Goal: Navigation & Orientation: Find specific page/section

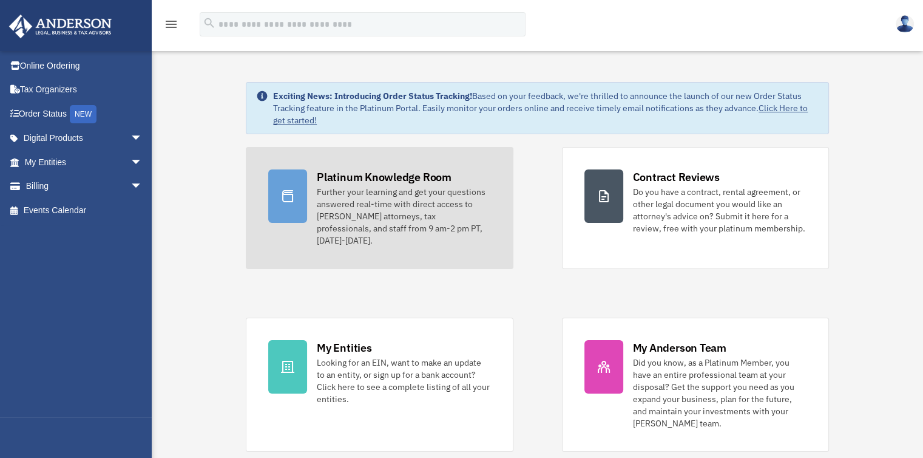
click at [413, 237] on link "Platinum Knowledge Room Further your learning and get your questions answered r…" at bounding box center [379, 208] width 267 height 122
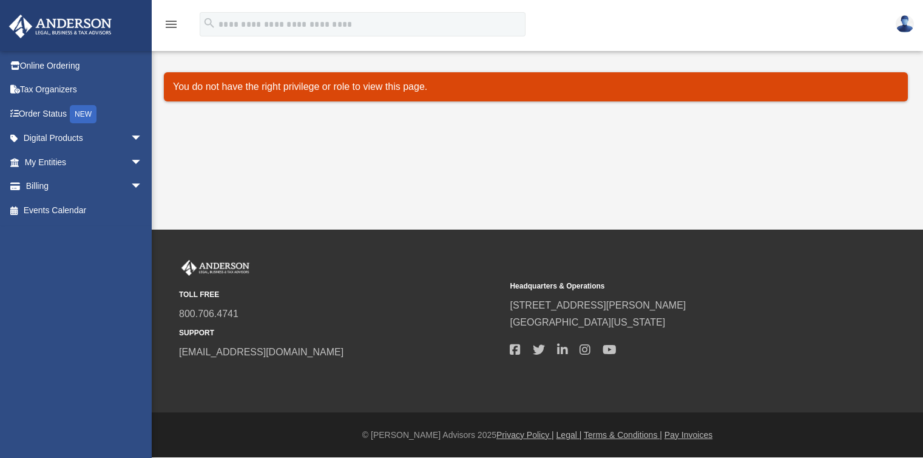
click at [376, 342] on div "TOLL FREE 800.706.4741 SUPPORT info@andersonadvisors.com" at bounding box center [340, 310] width 322 height 101
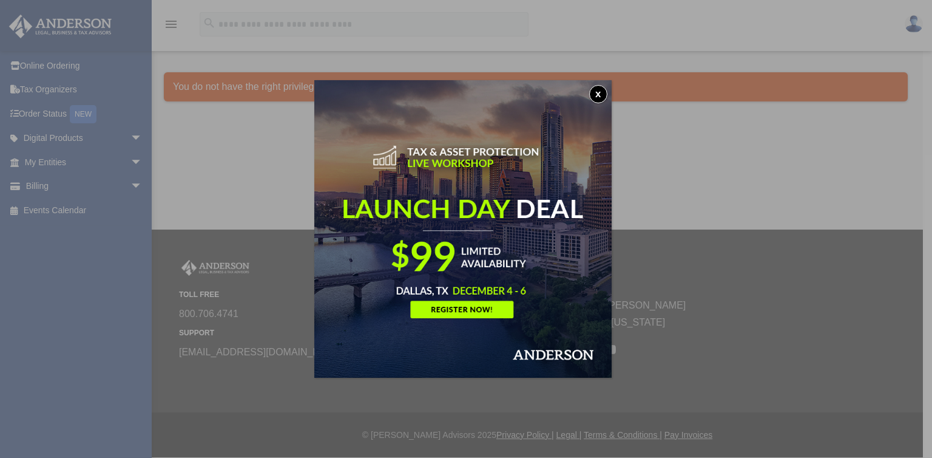
click at [600, 95] on button "x" at bounding box center [598, 94] width 18 height 18
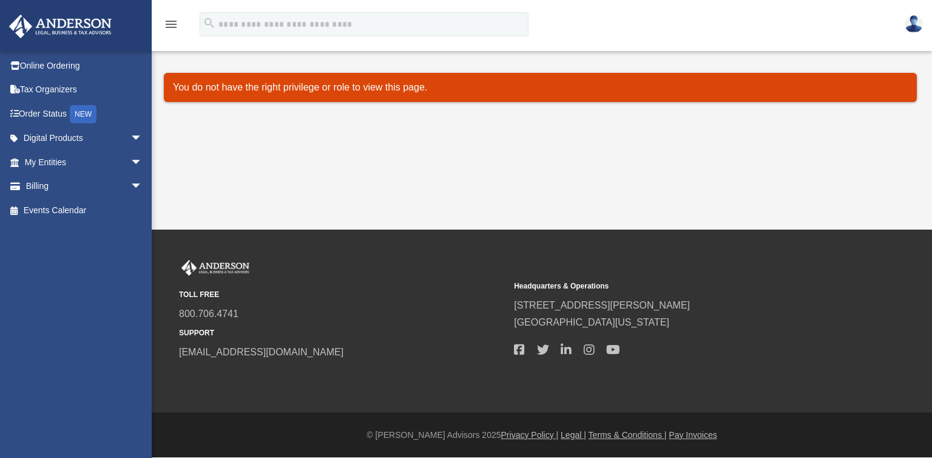
click at [299, 91] on p "You do not have the right privilege or role to view this page." at bounding box center [540, 87] width 735 height 17
click at [86, 155] on link "My Entities arrow_drop_down" at bounding box center [84, 162] width 152 height 24
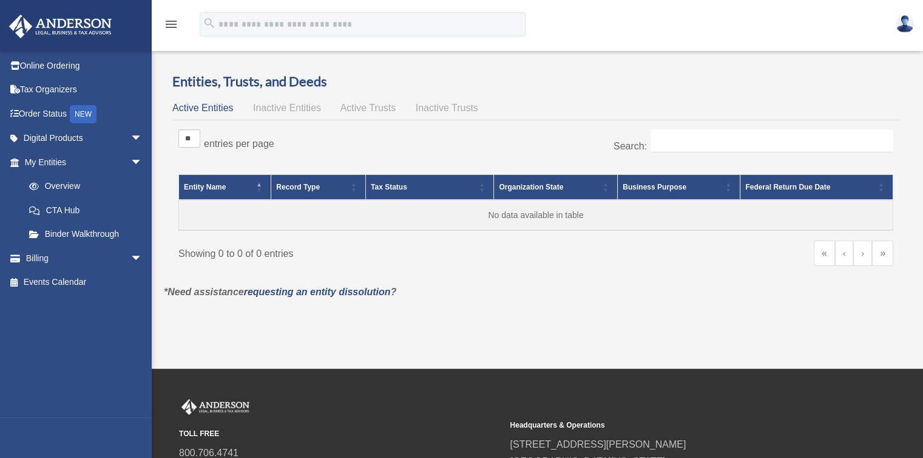
click at [222, 109] on span "Active Entities" at bounding box center [202, 108] width 61 height 10
click at [70, 185] on link "Overview" at bounding box center [89, 186] width 144 height 24
